Goal: Find specific page/section: Find specific page/section

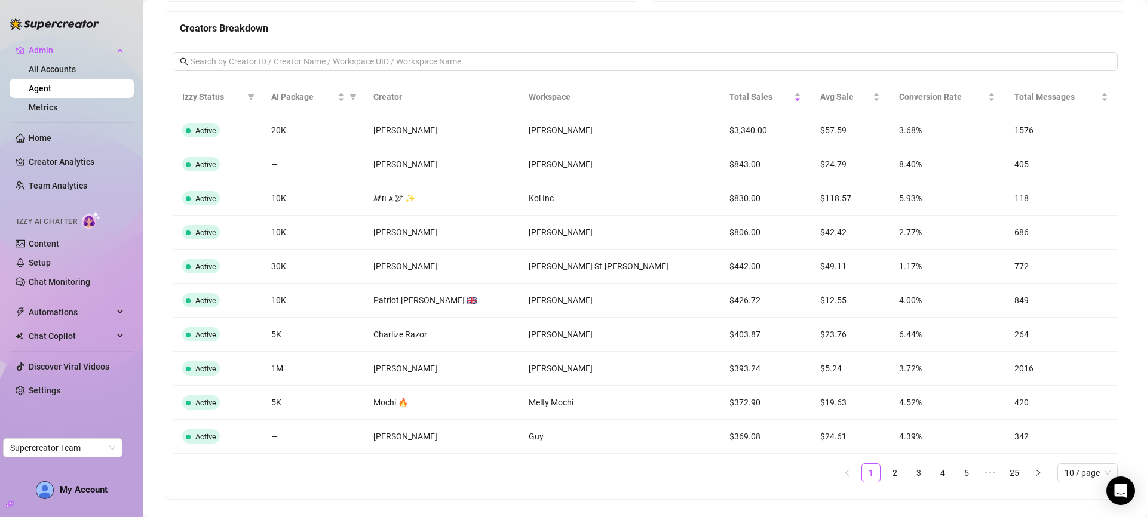
scroll to position [967, 0]
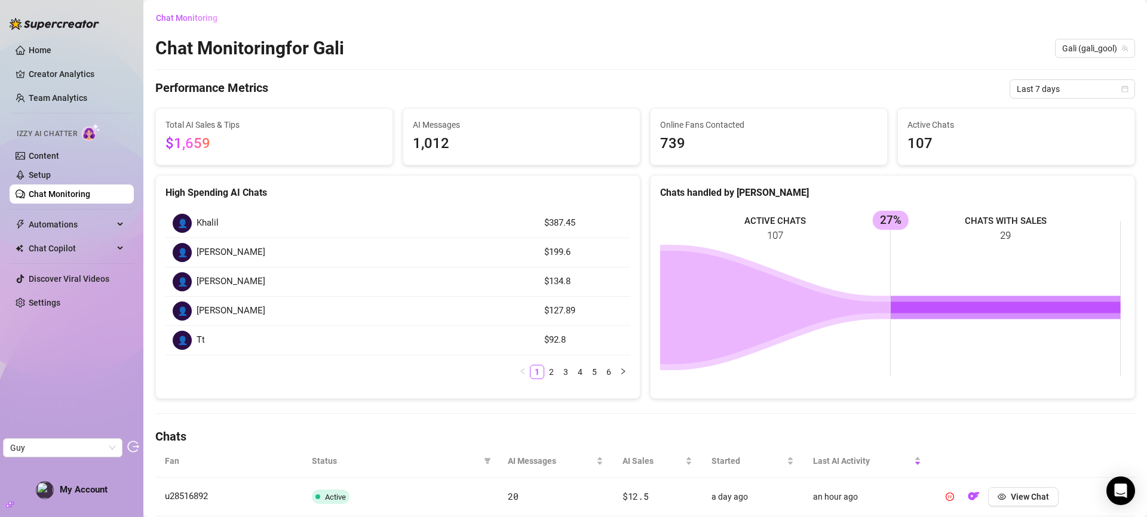
scroll to position [269, 0]
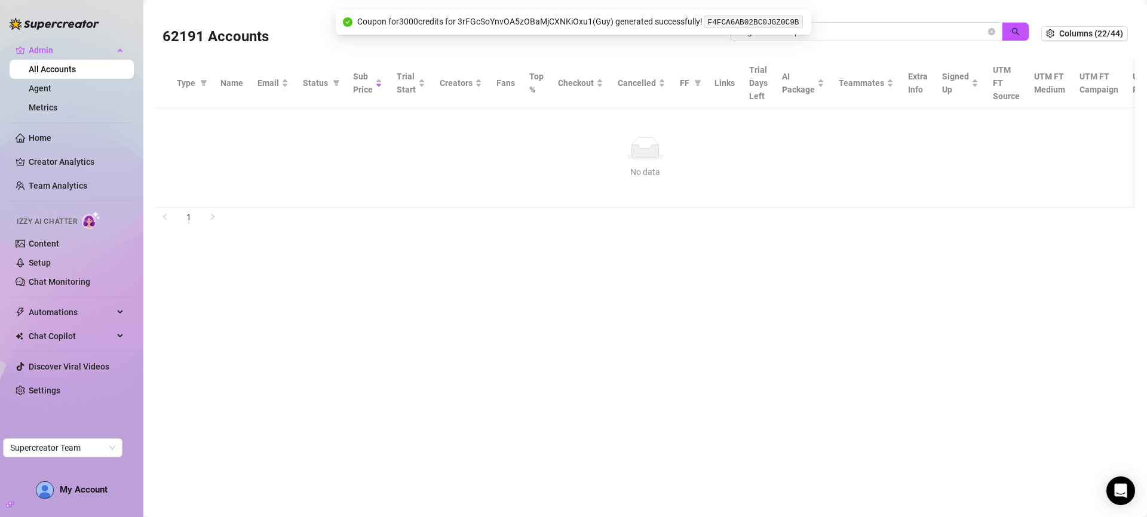
click at [907, 30] on input "angelsummervip" at bounding box center [861, 31] width 248 height 13
drag, startPoint x: 1021, startPoint y: 30, endPoint x: 1006, endPoint y: 36, distance: 15.5
click at [1020, 32] on button "button" at bounding box center [1014, 31] width 27 height 19
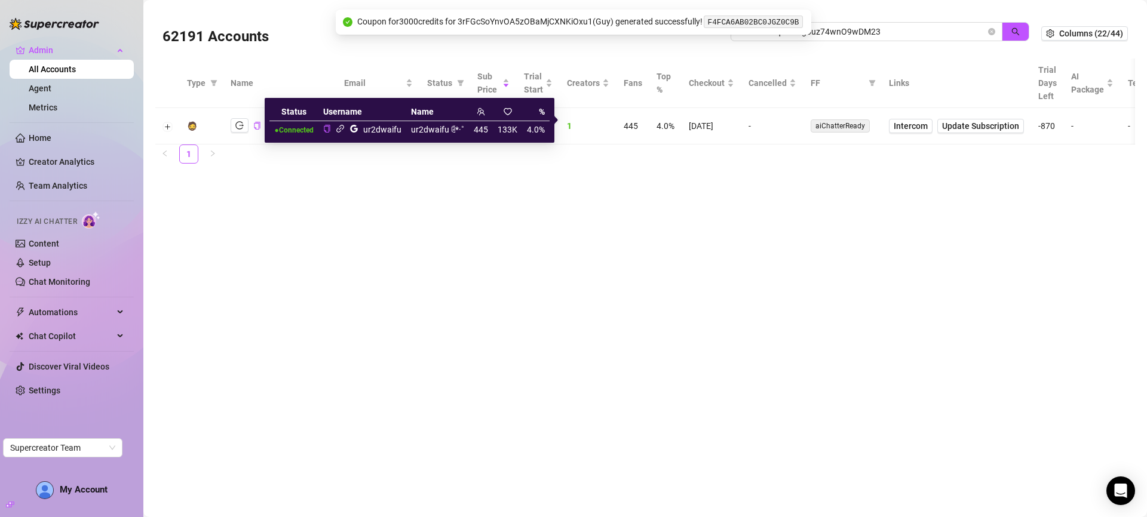
type input "GsG6rxzGqtNm4gouz74wnO9wDM23"
click at [339, 129] on icon "link" at bounding box center [340, 129] width 8 height 8
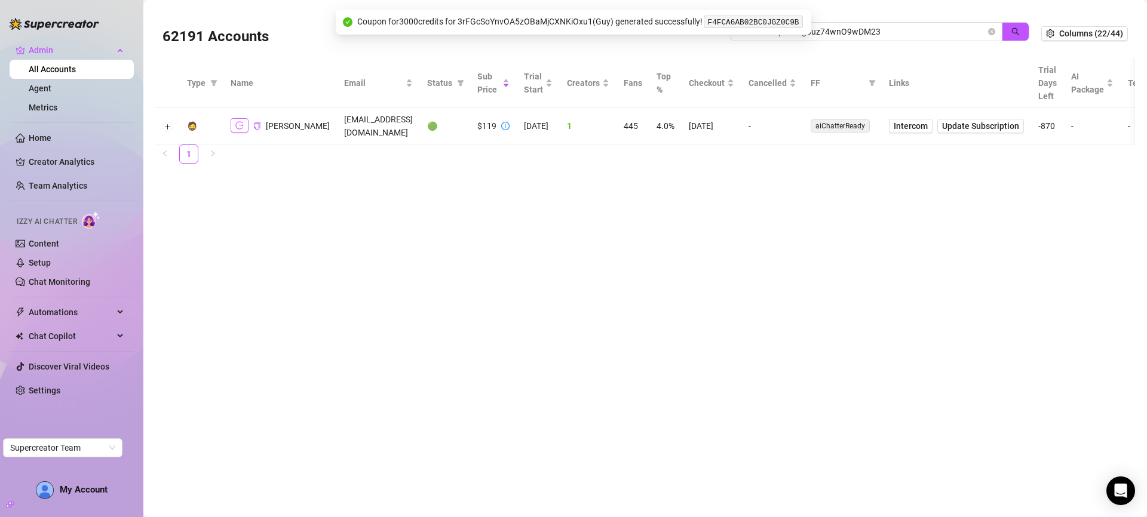
click at [243, 119] on button "button" at bounding box center [240, 125] width 18 height 14
drag, startPoint x: 255, startPoint y: 119, endPoint x: 475, endPoint y: 175, distance: 226.7
click at [255, 122] on icon "copy" at bounding box center [257, 126] width 8 height 8
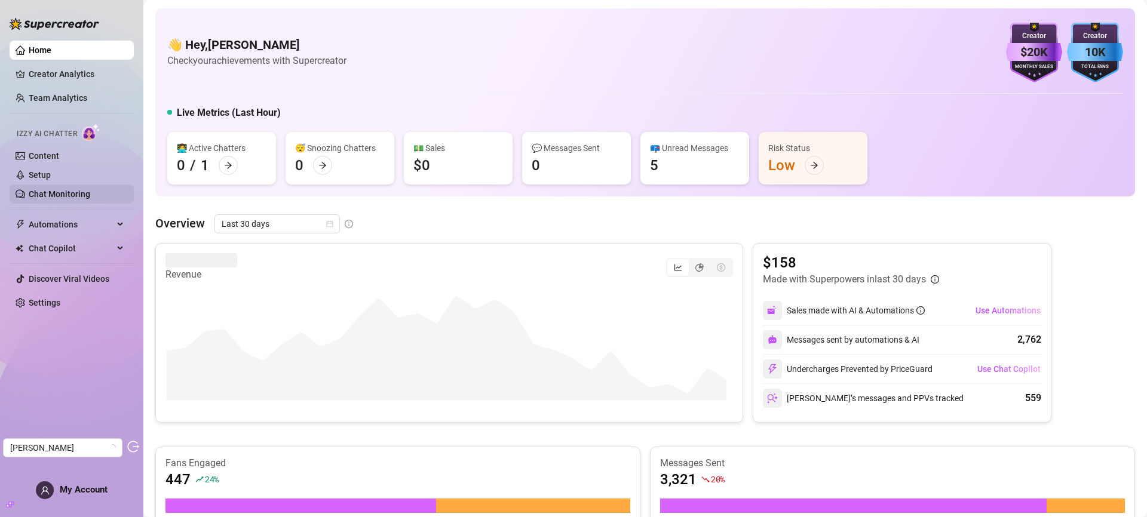
click at [48, 191] on link "Chat Monitoring" at bounding box center [60, 194] width 62 height 10
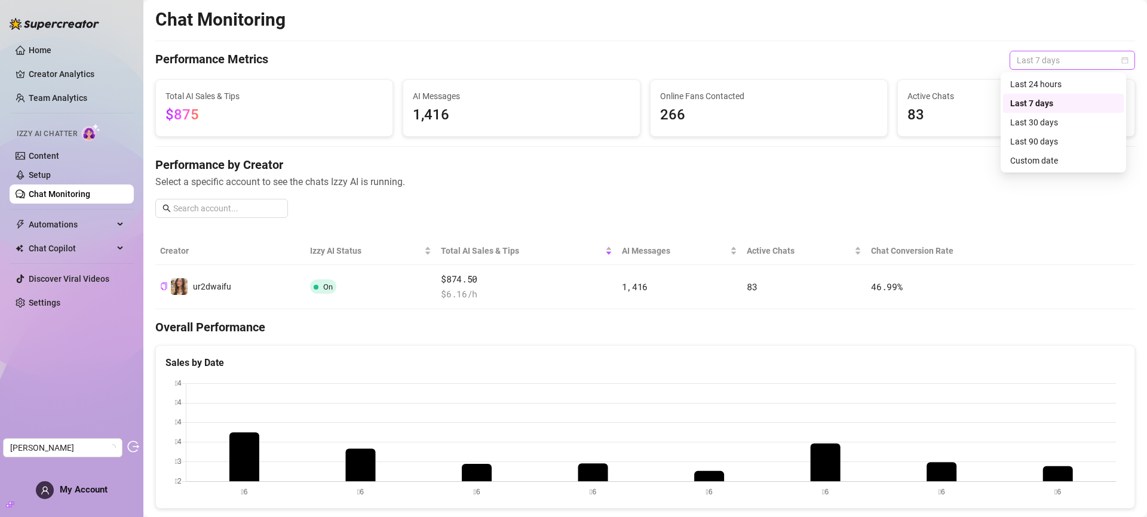
click at [1035, 60] on span "Last 7 days" at bounding box center [1071, 60] width 111 height 18
click at [1047, 135] on div "Last 90 days" at bounding box center [1063, 141] width 106 height 13
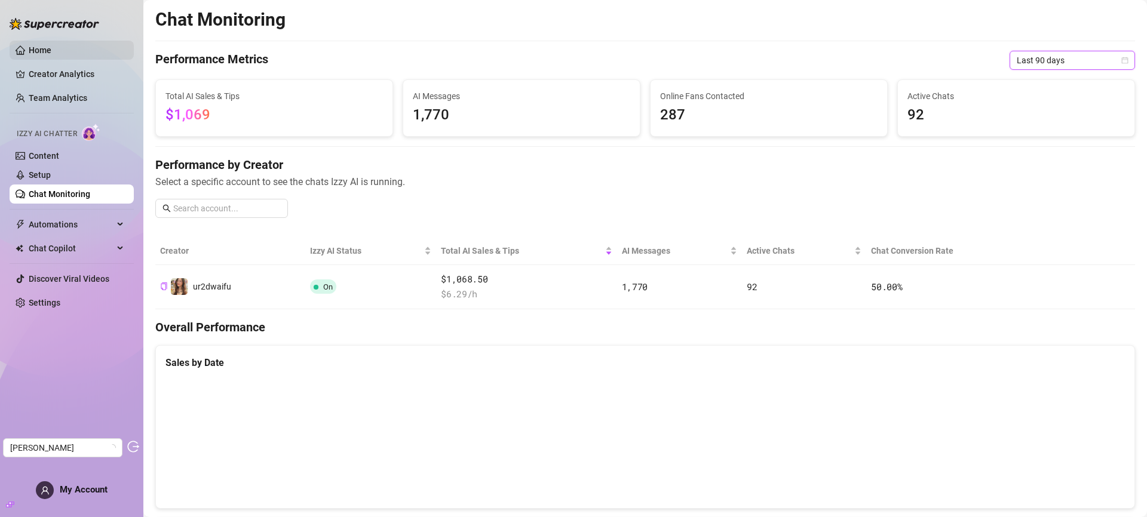
click at [51, 45] on link "Home" at bounding box center [40, 50] width 23 height 10
